Goal: Use online tool/utility: Utilize a website feature to perform a specific function

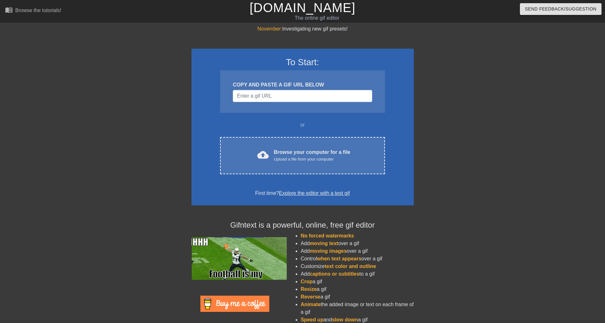
click at [290, 127] on div "or" at bounding box center [302, 125] width 189 height 8
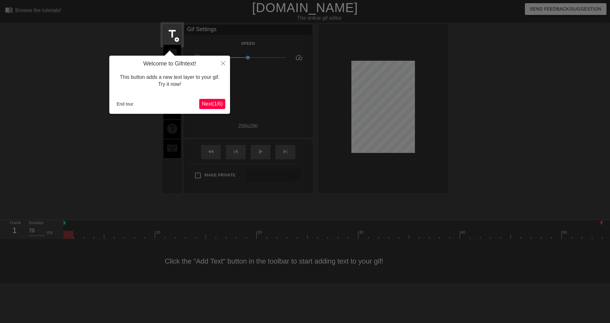
click at [214, 105] on span "Next ( 1 / 6 )" at bounding box center [212, 103] width 21 height 5
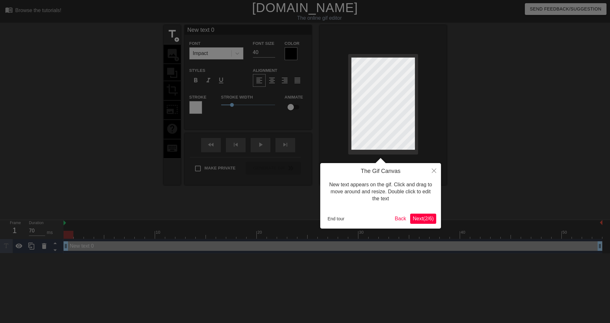
click at [428, 219] on span "Next ( 2 / 6 )" at bounding box center [422, 218] width 21 height 5
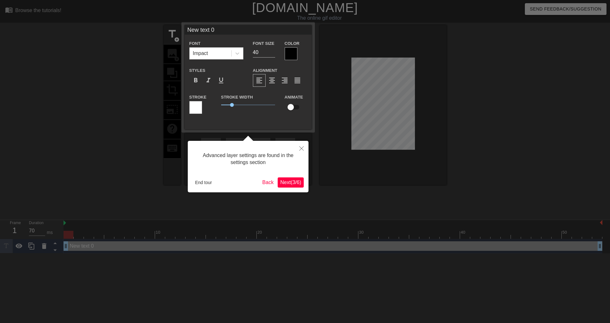
click at [292, 182] on span "Next ( 3 / 6 )" at bounding box center [290, 181] width 21 height 5
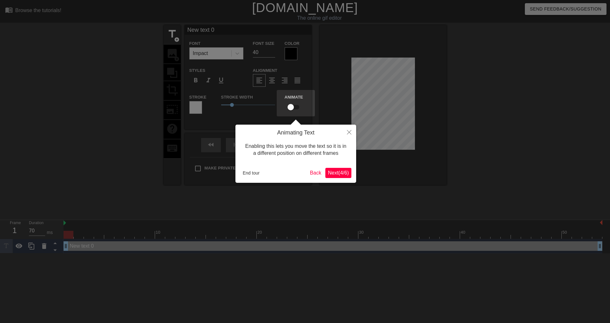
click at [343, 171] on span "Next ( 4 / 6 )" at bounding box center [338, 172] width 21 height 5
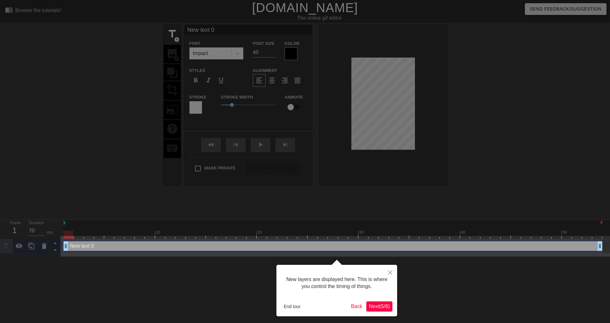
click at [386, 309] on span "Next ( 5 / 6 )" at bounding box center [379, 305] width 21 height 5
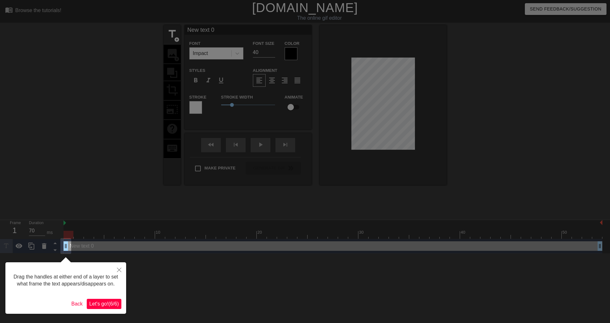
click at [109, 304] on span "Let's go! ( 6 / 6 )" at bounding box center [104, 303] width 30 height 5
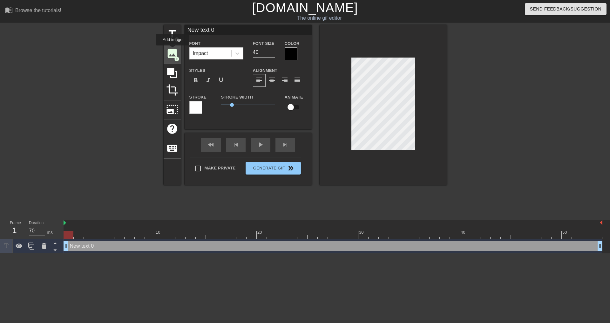
click at [172, 50] on span "image" at bounding box center [172, 53] width 12 height 12
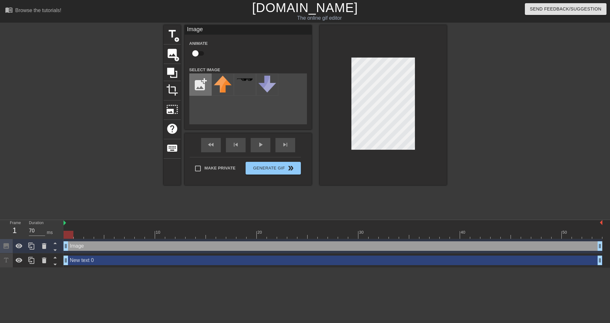
click at [204, 83] on input "file" at bounding box center [201, 85] width 22 height 22
type input "C:\fakepath\cage.png"
click at [225, 84] on img at bounding box center [223, 85] width 18 height 18
click at [423, 170] on div at bounding box center [382, 105] width 127 height 160
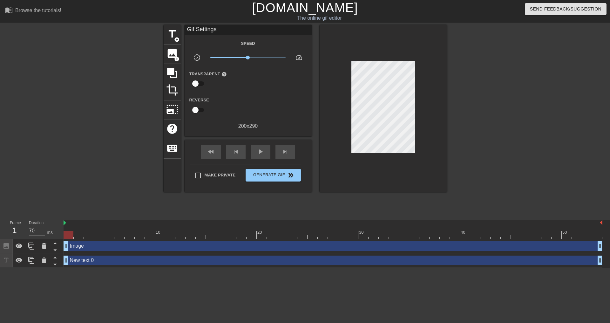
click at [437, 107] on div at bounding box center [382, 108] width 127 height 167
click at [174, 39] on span "add_circle" at bounding box center [176, 39] width 5 height 5
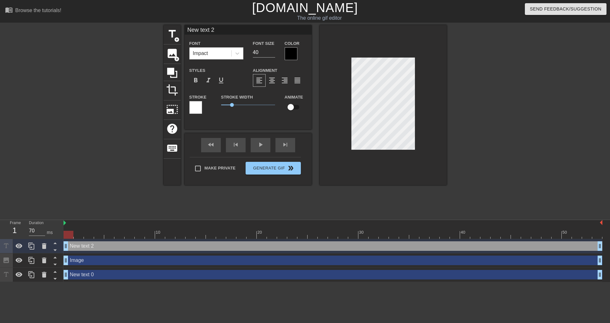
drag, startPoint x: 345, startPoint y: 97, endPoint x: 464, endPoint y: 116, distance: 119.9
click at [464, 116] on div at bounding box center [501, 120] width 95 height 191
click at [388, 200] on div "title add_circle image add_circle crop photo_size_select_large help keyboard Ne…" at bounding box center [305, 120] width 283 height 191
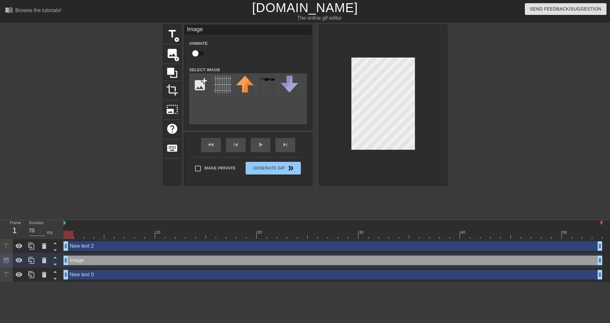
click at [465, 127] on div "title add_circle image add_circle crop photo_size_select_large help keyboard Im…" at bounding box center [305, 120] width 610 height 191
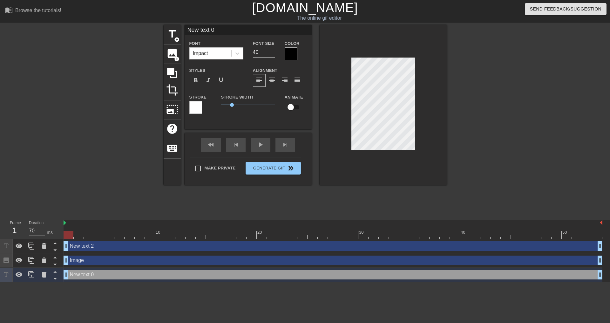
drag, startPoint x: 419, startPoint y: 114, endPoint x: 438, endPoint y: 105, distance: 21.0
click at [439, 105] on div at bounding box center [382, 105] width 127 height 160
click at [390, 176] on div at bounding box center [382, 105] width 127 height 160
click at [170, 54] on span "image" at bounding box center [172, 53] width 12 height 12
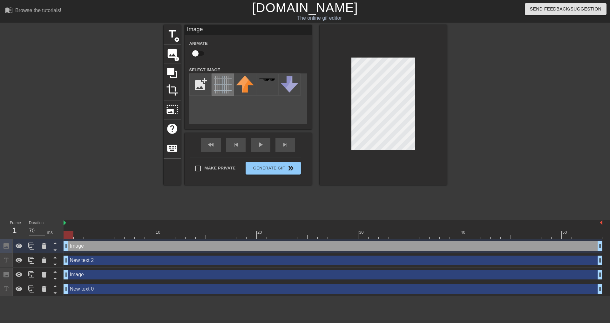
click at [228, 86] on img at bounding box center [223, 85] width 18 height 18
click at [430, 172] on div at bounding box center [382, 105] width 127 height 160
click at [422, 154] on div at bounding box center [382, 105] width 127 height 160
click at [432, 122] on div at bounding box center [382, 105] width 127 height 160
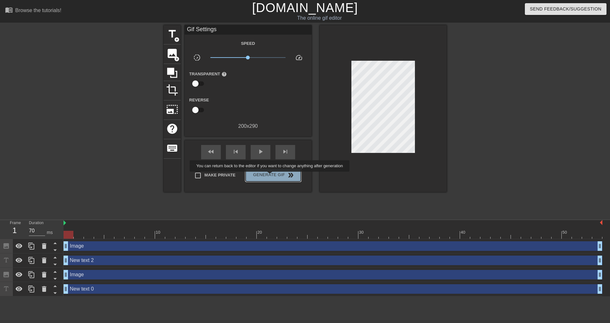
click at [270, 176] on span "Generate Gif double_arrow" at bounding box center [273, 175] width 50 height 8
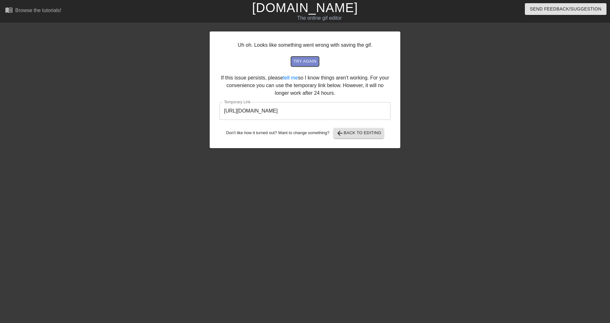
click at [310, 62] on span "try again" at bounding box center [304, 61] width 23 height 7
click at [305, 111] on input "[URL][DOMAIN_NAME]" at bounding box center [304, 111] width 171 height 18
